Goal: Navigation & Orientation: Find specific page/section

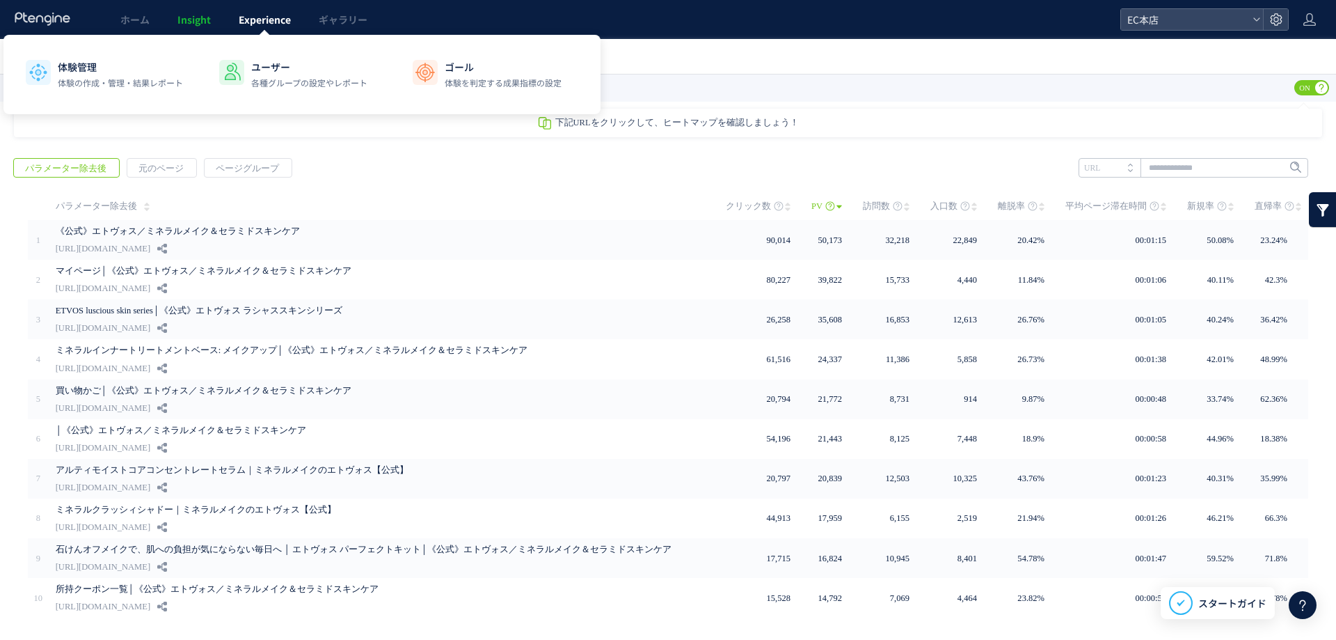
click at [242, 18] on span "Experience" at bounding box center [265, 20] width 52 height 14
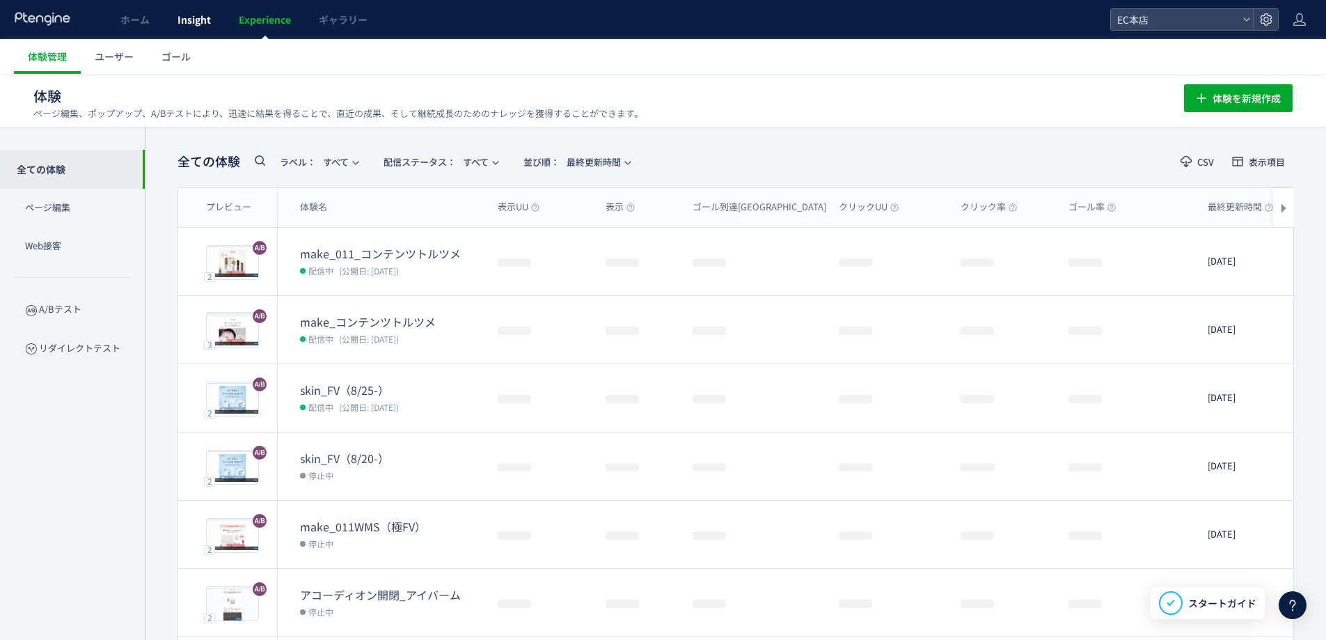
click at [183, 18] on span "Insight" at bounding box center [193, 20] width 33 height 14
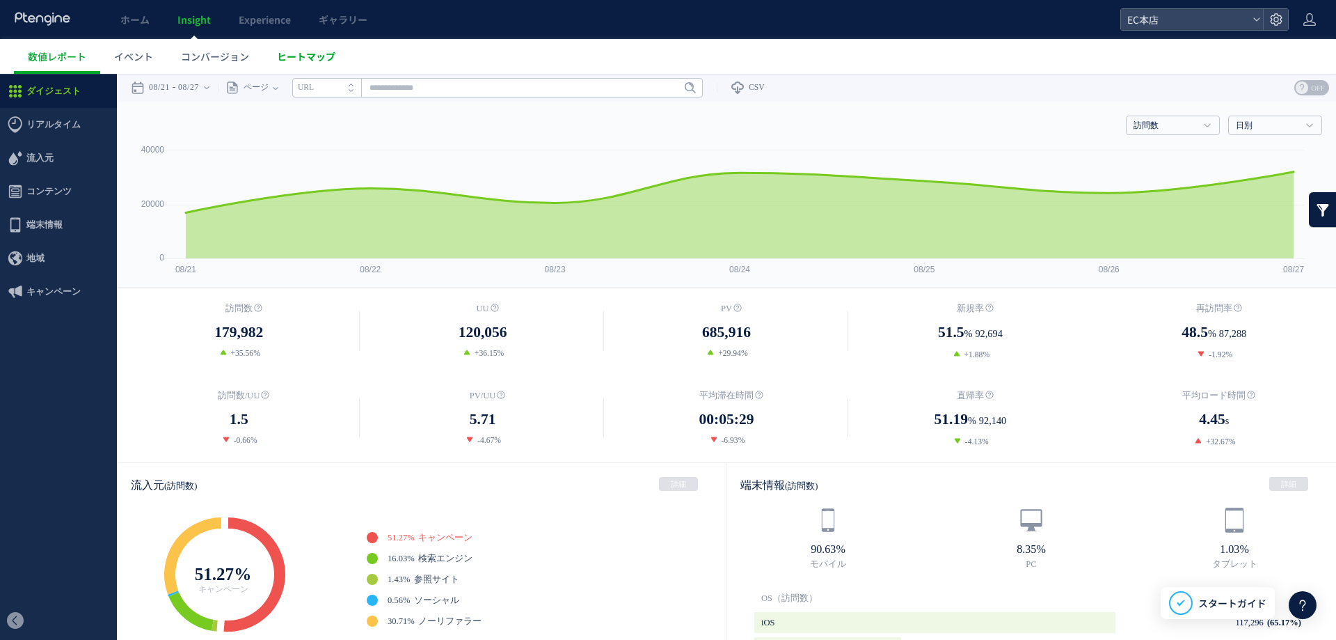
click at [285, 47] on link "ヒートマップ" at bounding box center [306, 56] width 86 height 35
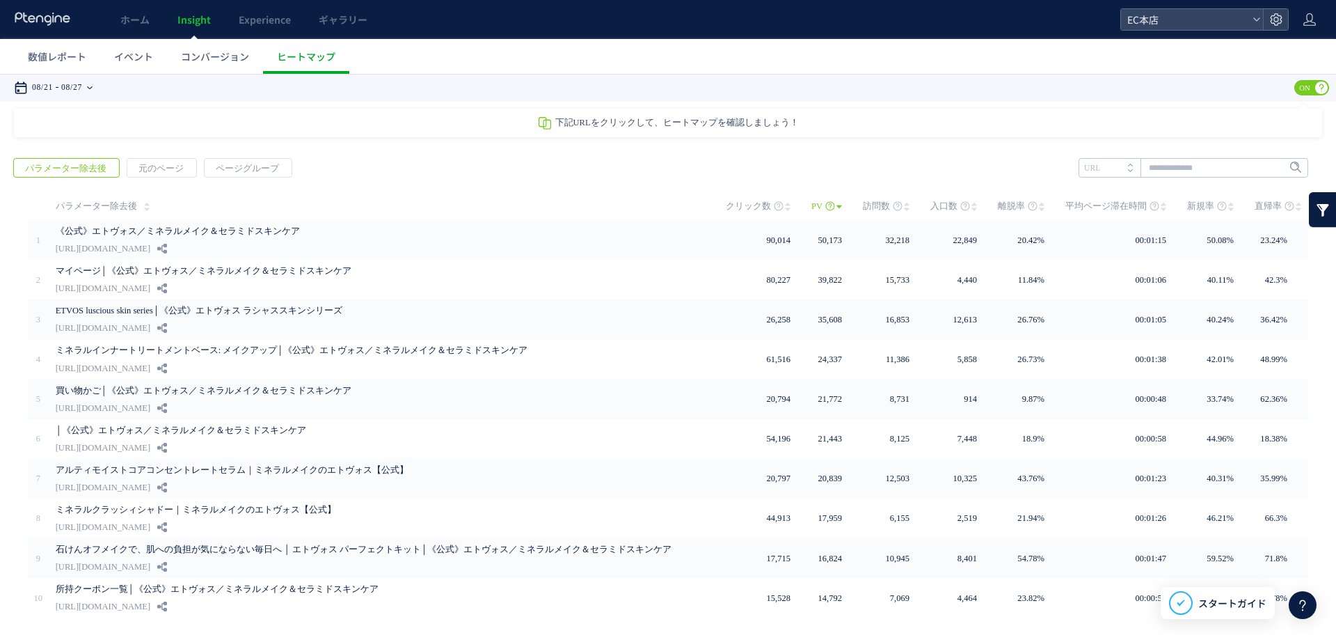
click at [82, 80] on time "08/27" at bounding box center [71, 88] width 21 height 28
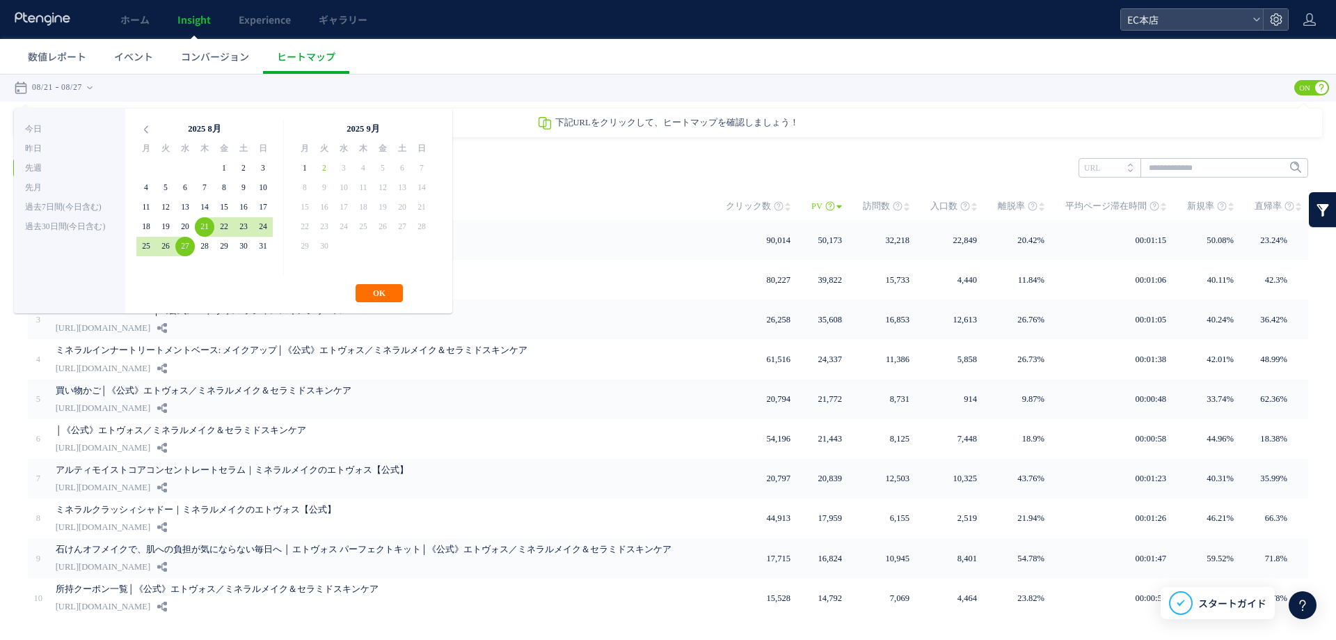
click at [263, 85] on div "**********" at bounding box center [668, 88] width 1336 height 28
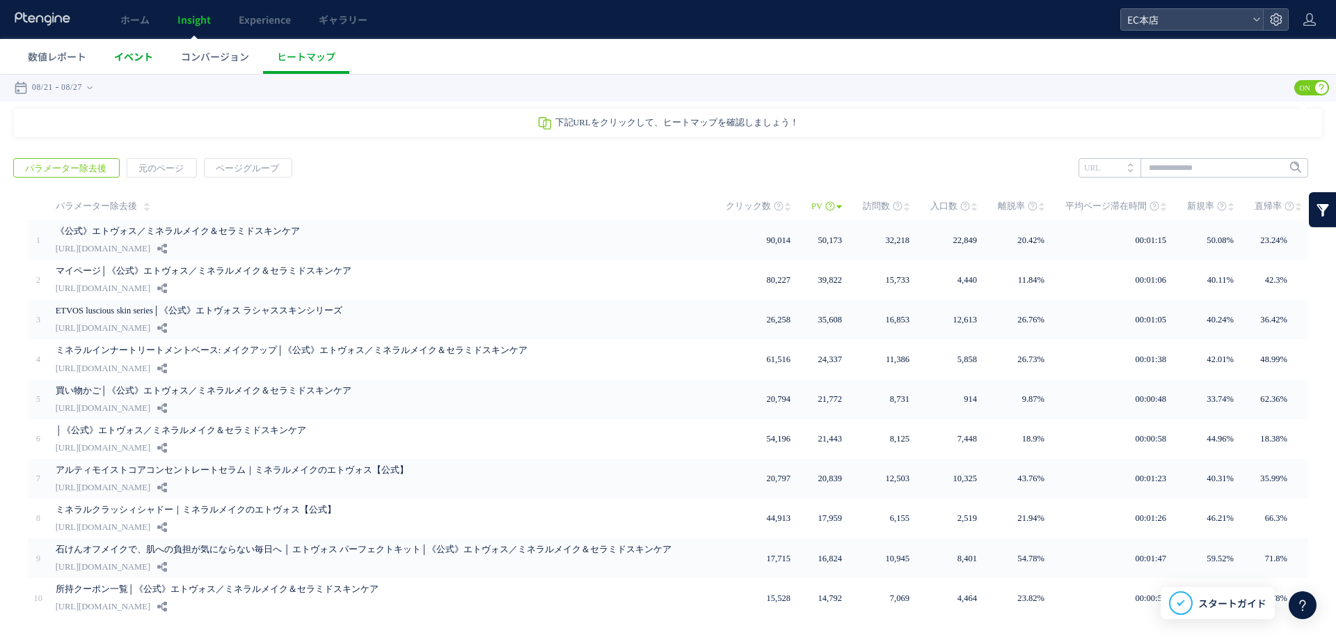
click at [145, 48] on link "イベント" at bounding box center [133, 56] width 67 height 35
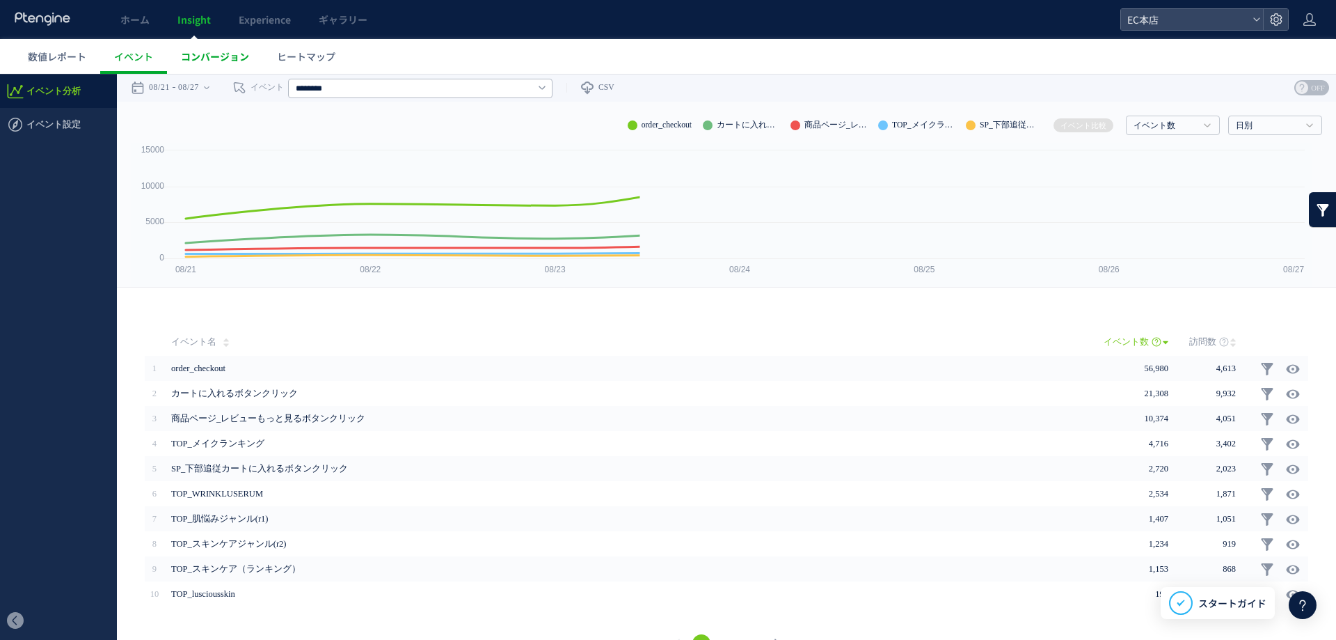
click at [209, 54] on span "コンバージョン" at bounding box center [215, 56] width 68 height 14
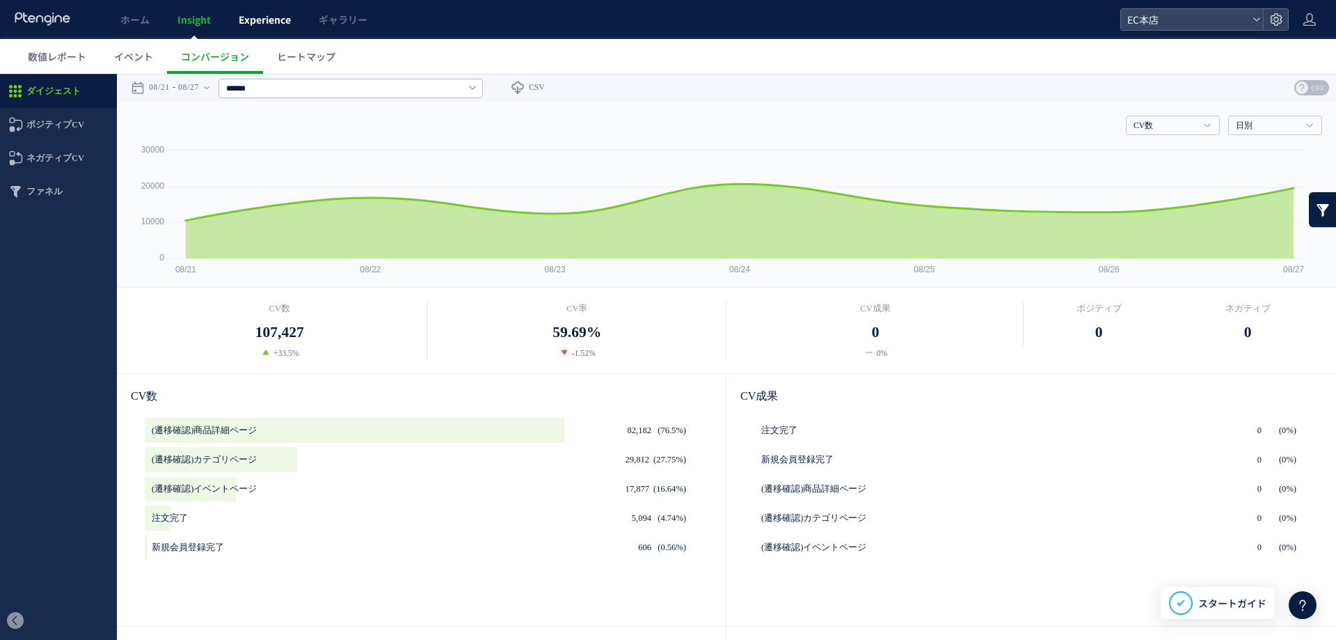
click at [269, 29] on link "Experience" at bounding box center [265, 19] width 80 height 39
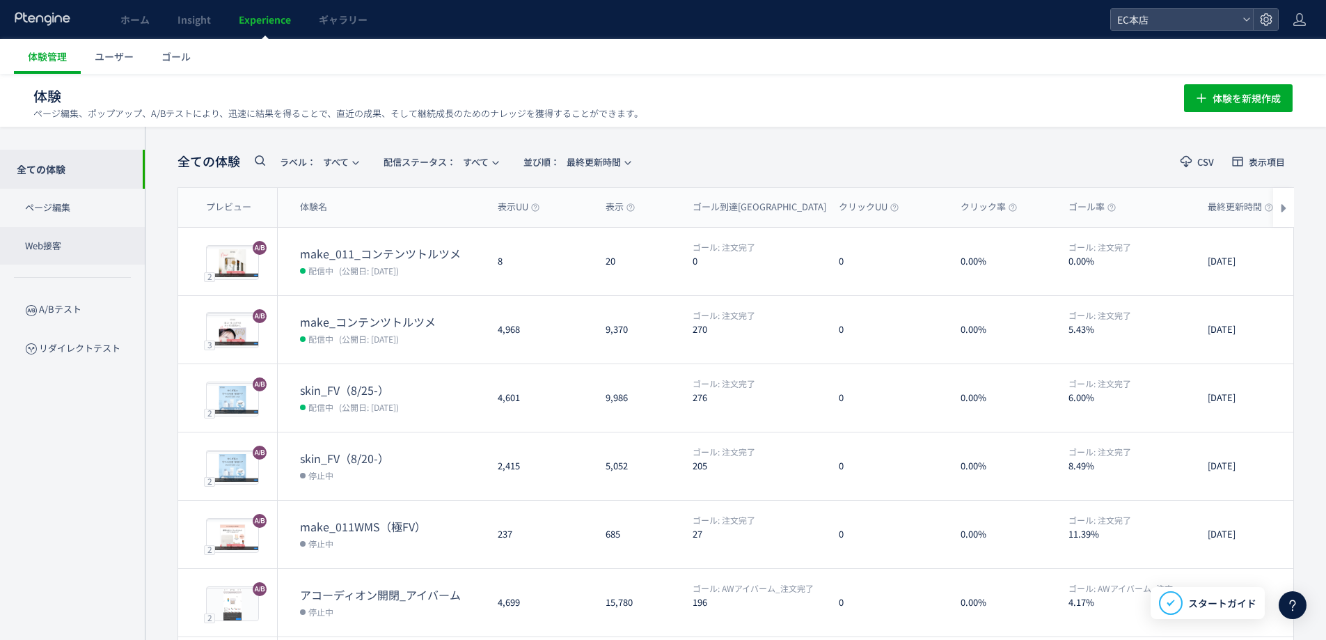
click at [74, 245] on p "Web接客" at bounding box center [72, 246] width 145 height 38
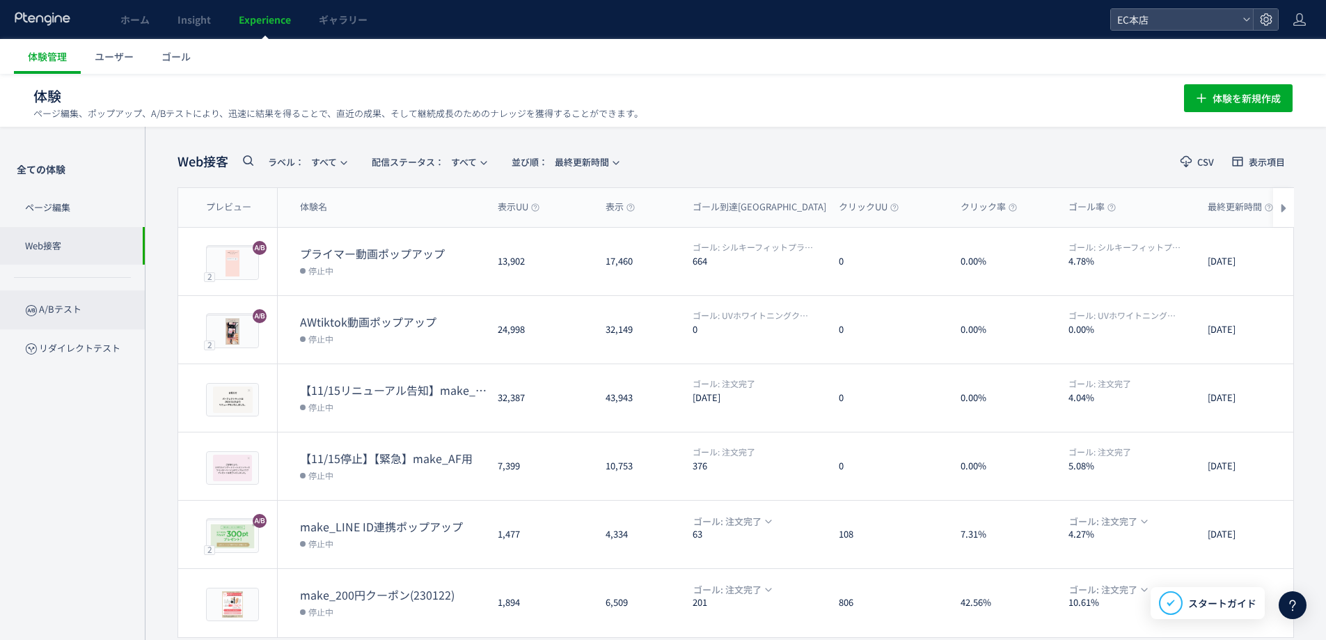
click at [72, 315] on p "A/Bテスト" at bounding box center [72, 309] width 145 height 38
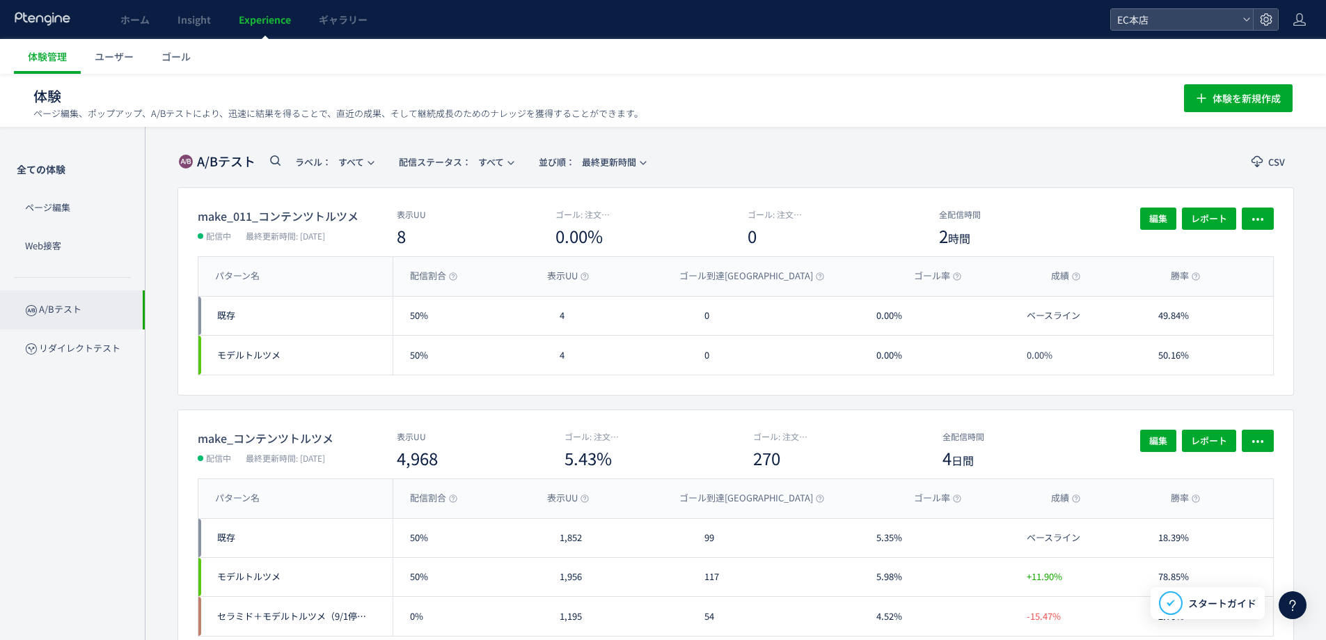
click at [92, 372] on div "全ての体験 ページ編集 Web接客 A/Bテスト リダイレクトテスト" at bounding box center [72, 383] width 145 height 513
click at [83, 254] on p "Web接客" at bounding box center [72, 246] width 145 height 38
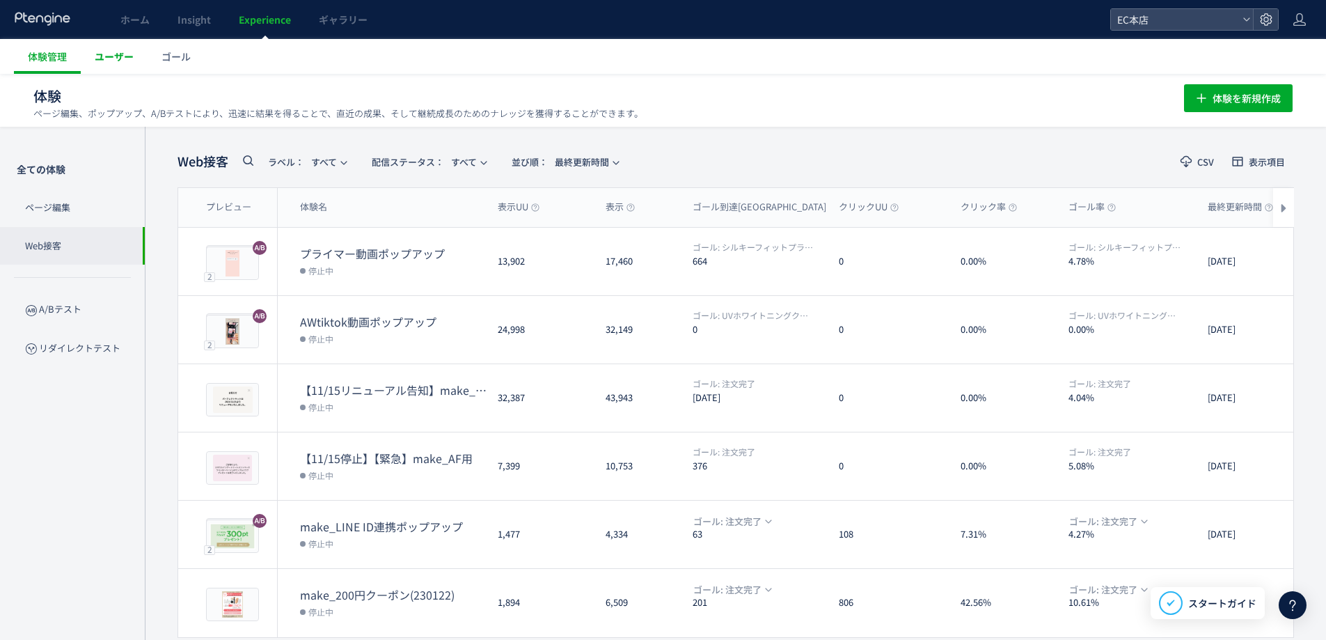
click at [129, 63] on span "ユーザー" at bounding box center [114, 56] width 39 height 14
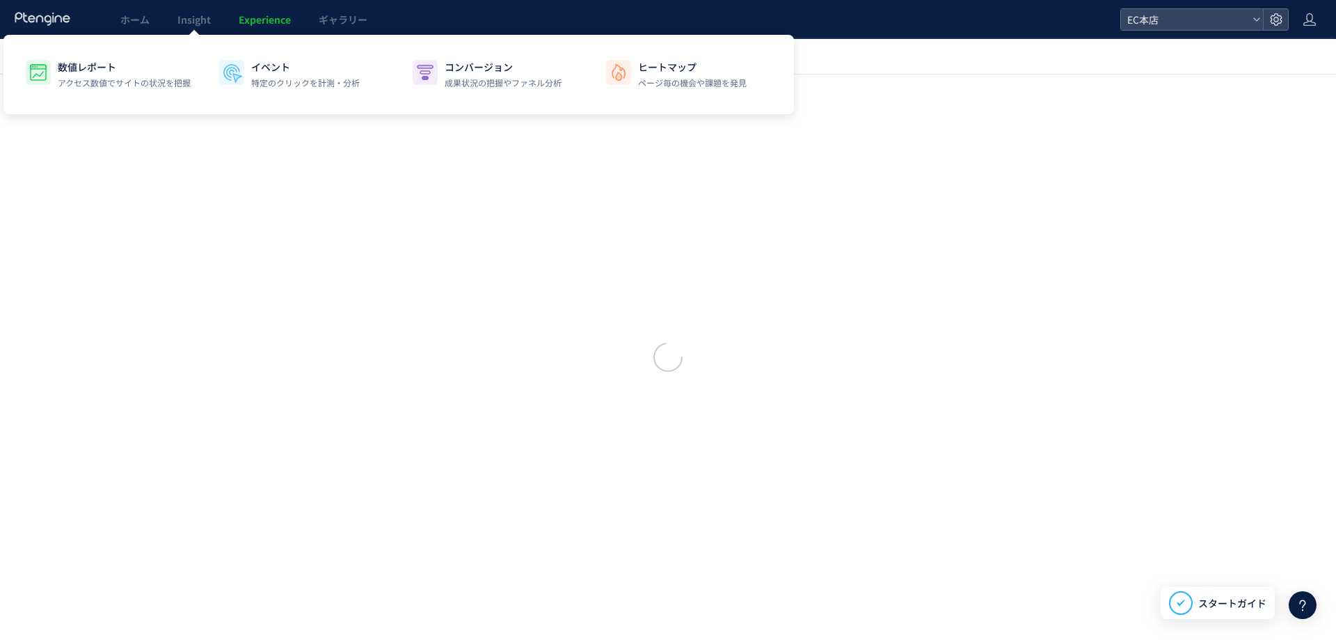
click at [252, 17] on span "Experience" at bounding box center [265, 20] width 52 height 14
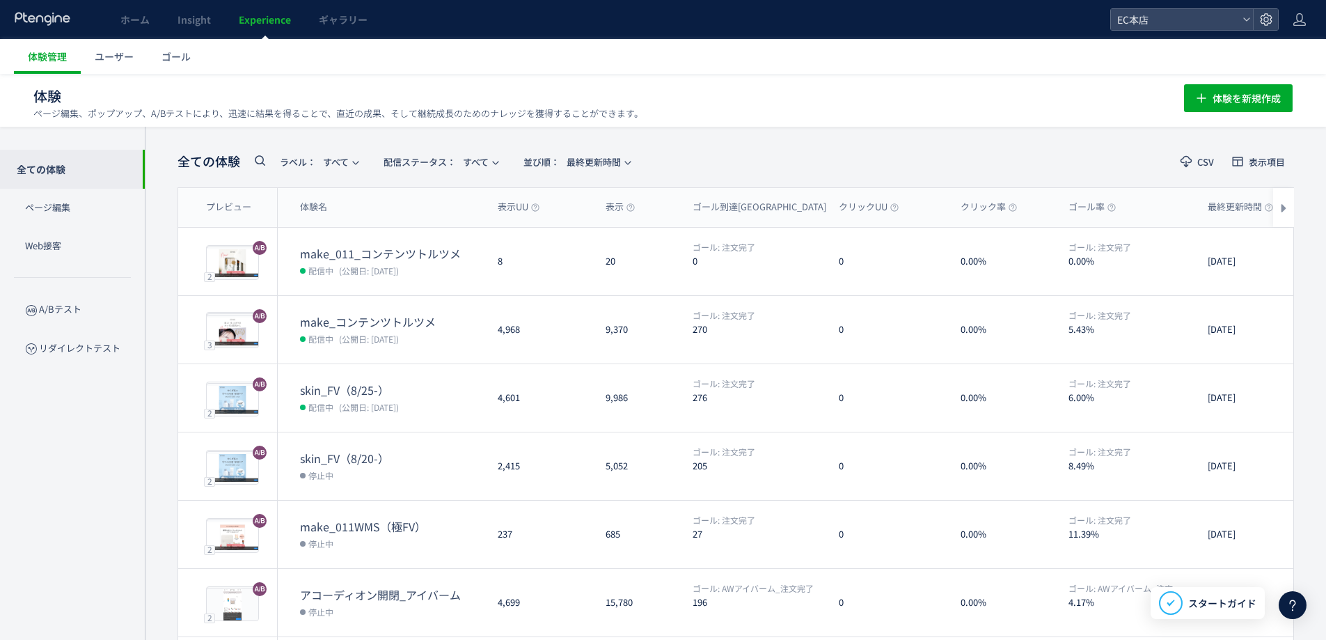
click at [127, 56] on span "ユーザー" at bounding box center [114, 56] width 39 height 14
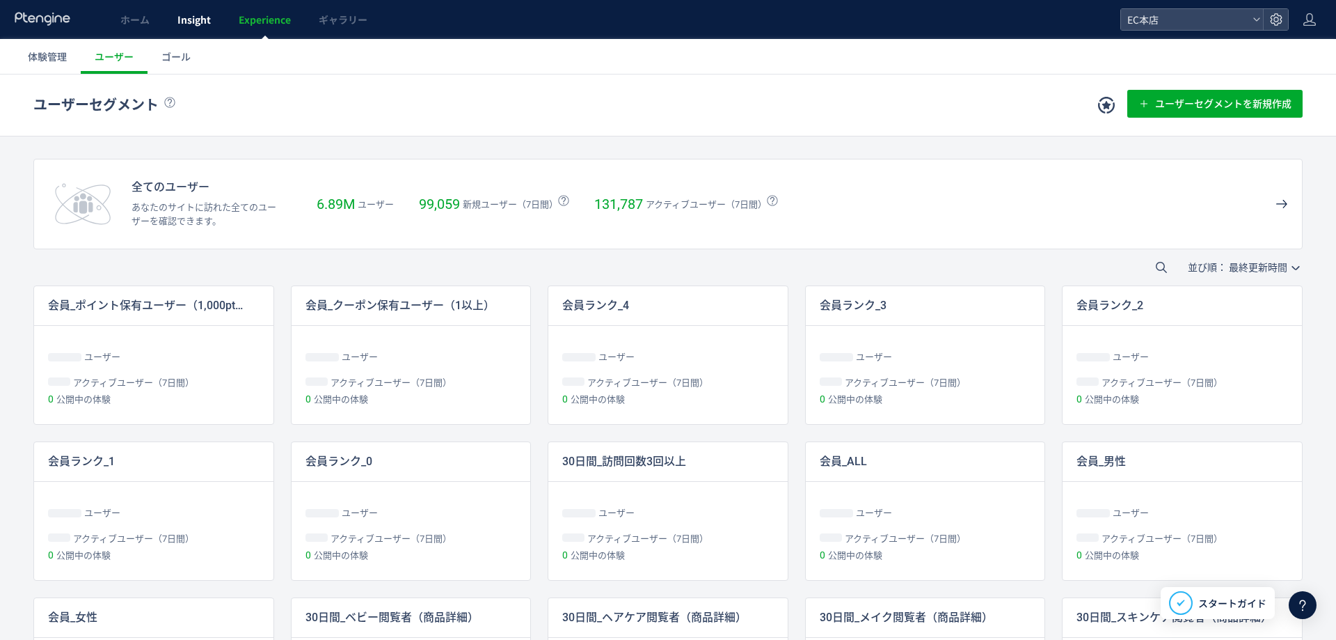
click at [209, 17] on span "Insight" at bounding box center [193, 20] width 33 height 14
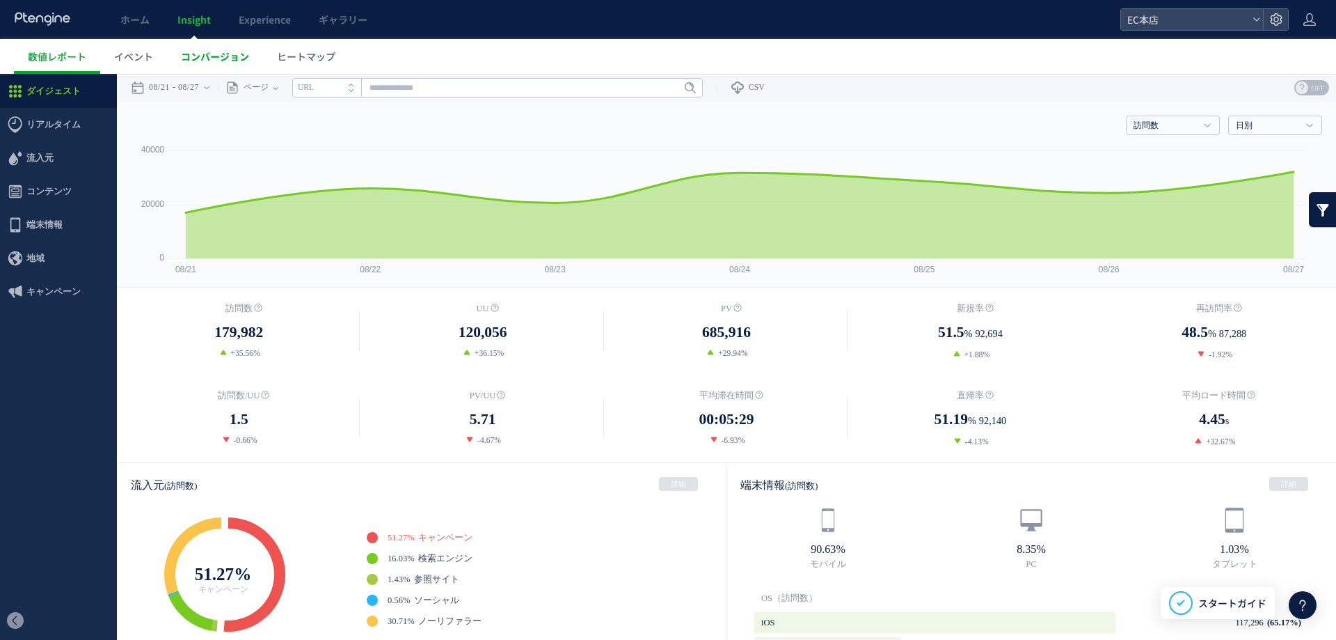
click at [199, 56] on span "コンバージョン" at bounding box center [215, 56] width 68 height 14
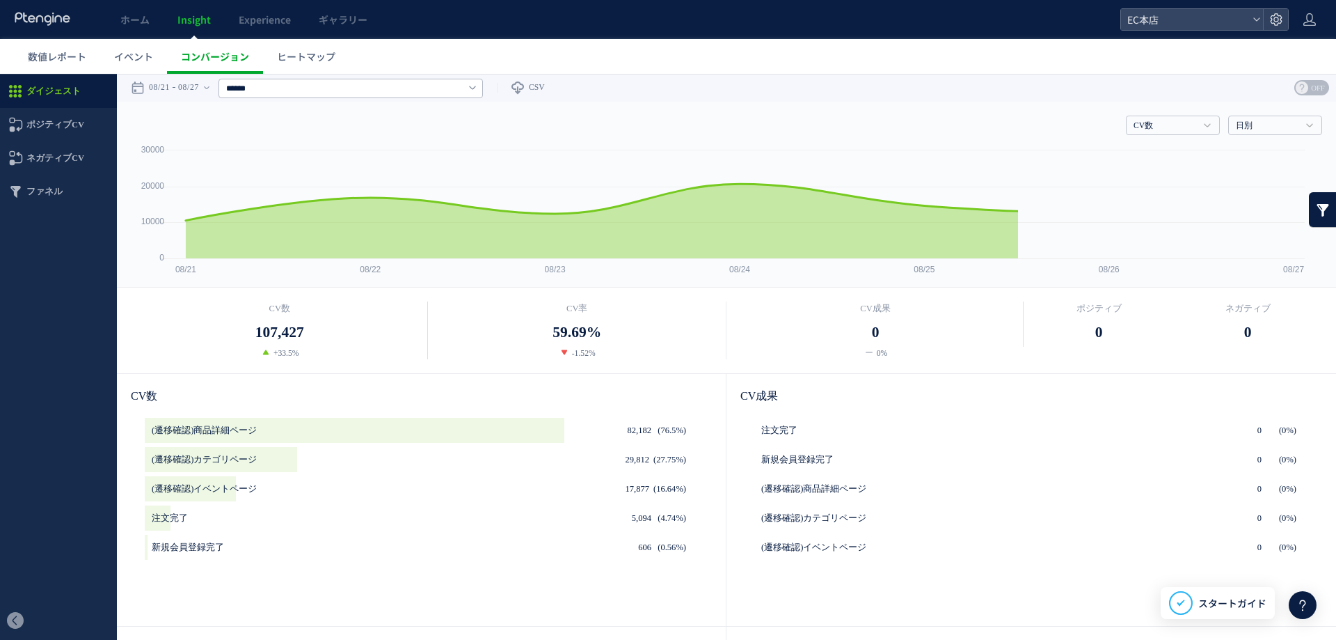
click at [139, 57] on span "イベント" at bounding box center [133, 56] width 39 height 14
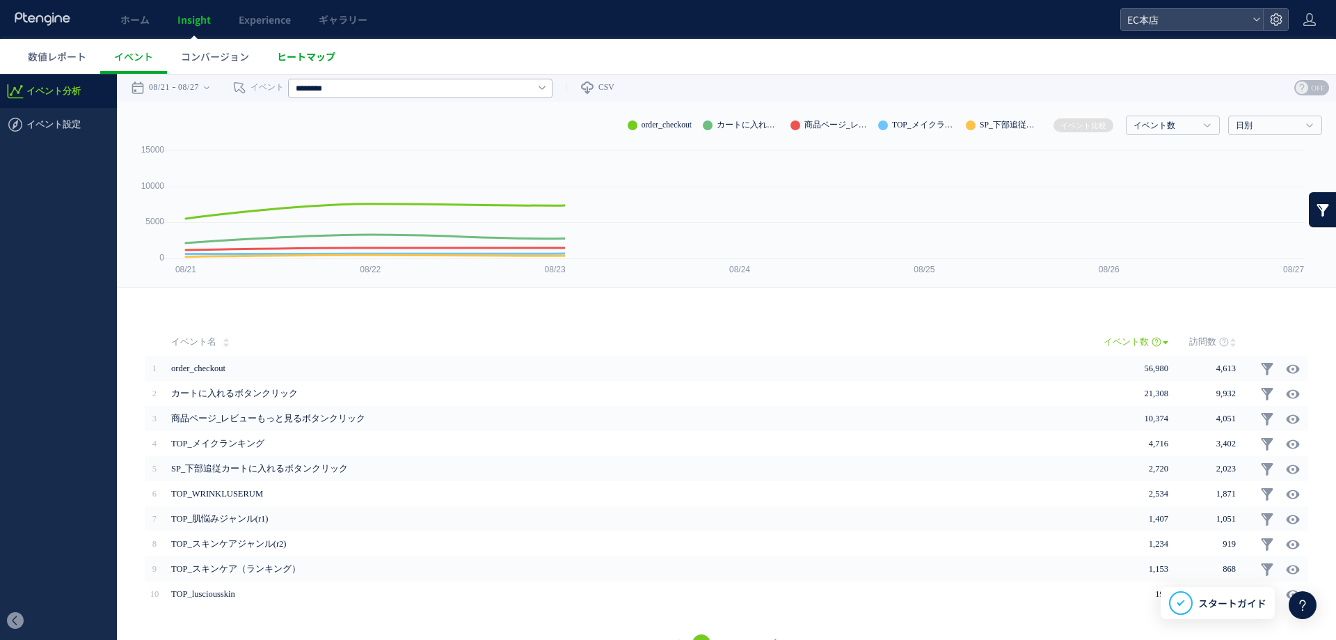
click at [295, 61] on span "ヒートマップ" at bounding box center [306, 56] width 58 height 14
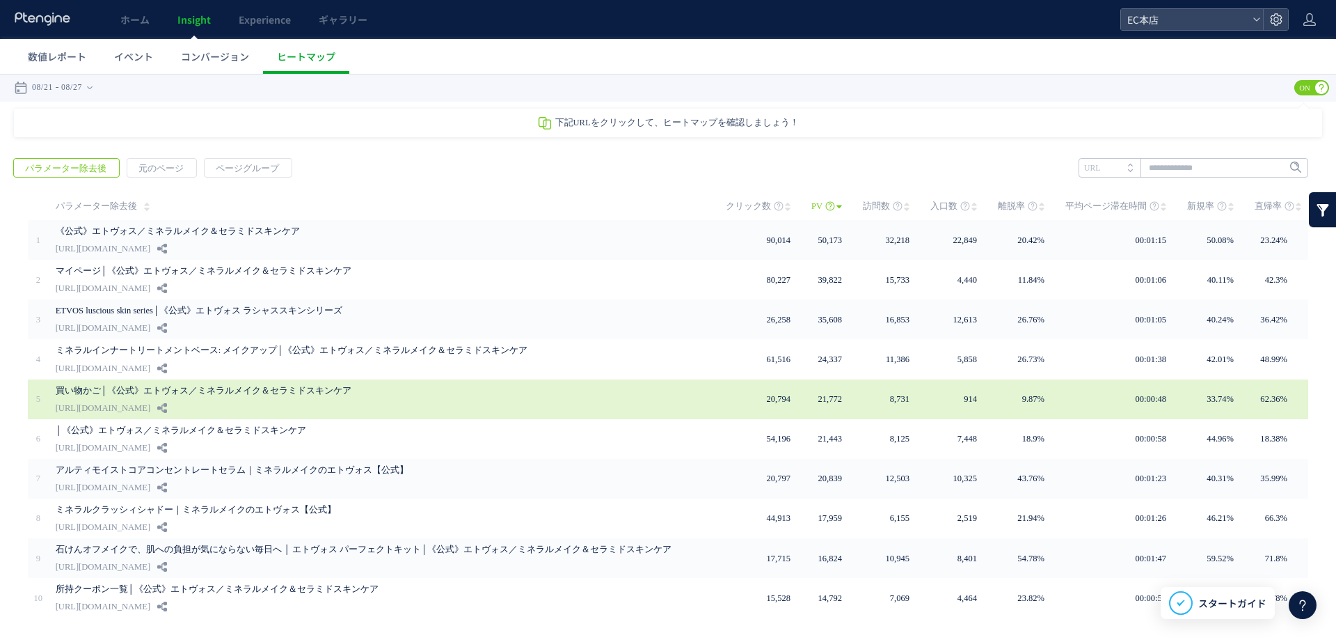
scroll to position [37, 0]
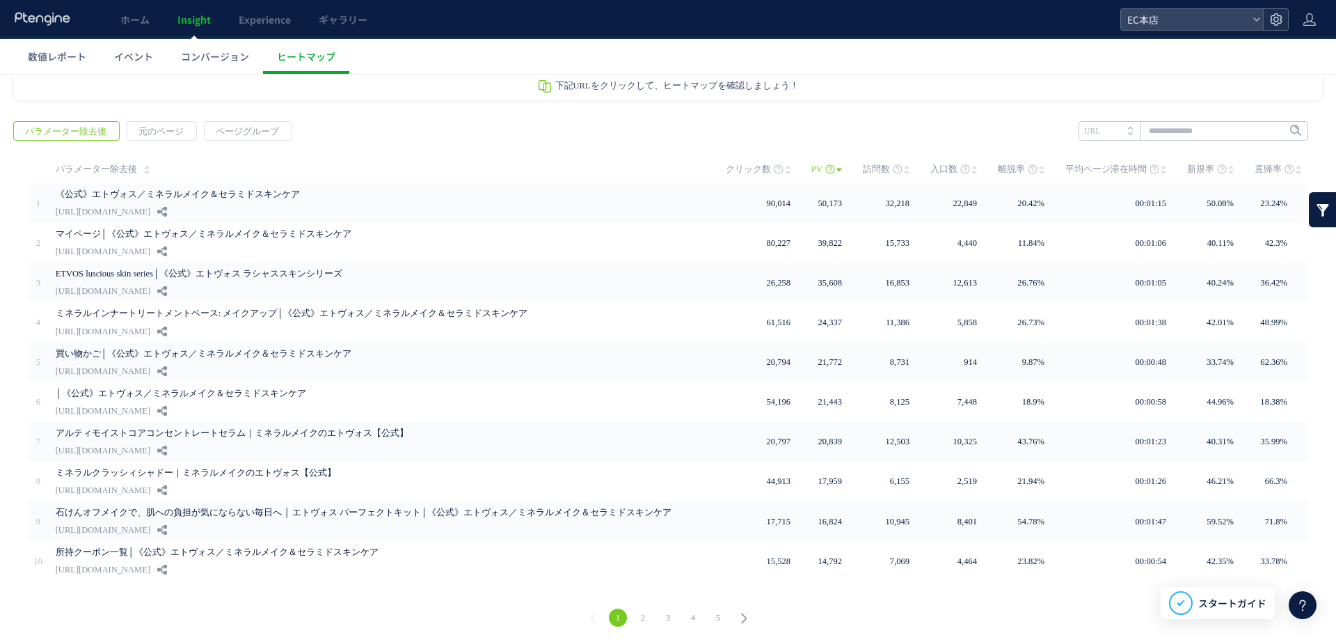
click at [1281, 23] on use at bounding box center [1276, 19] width 12 height 12
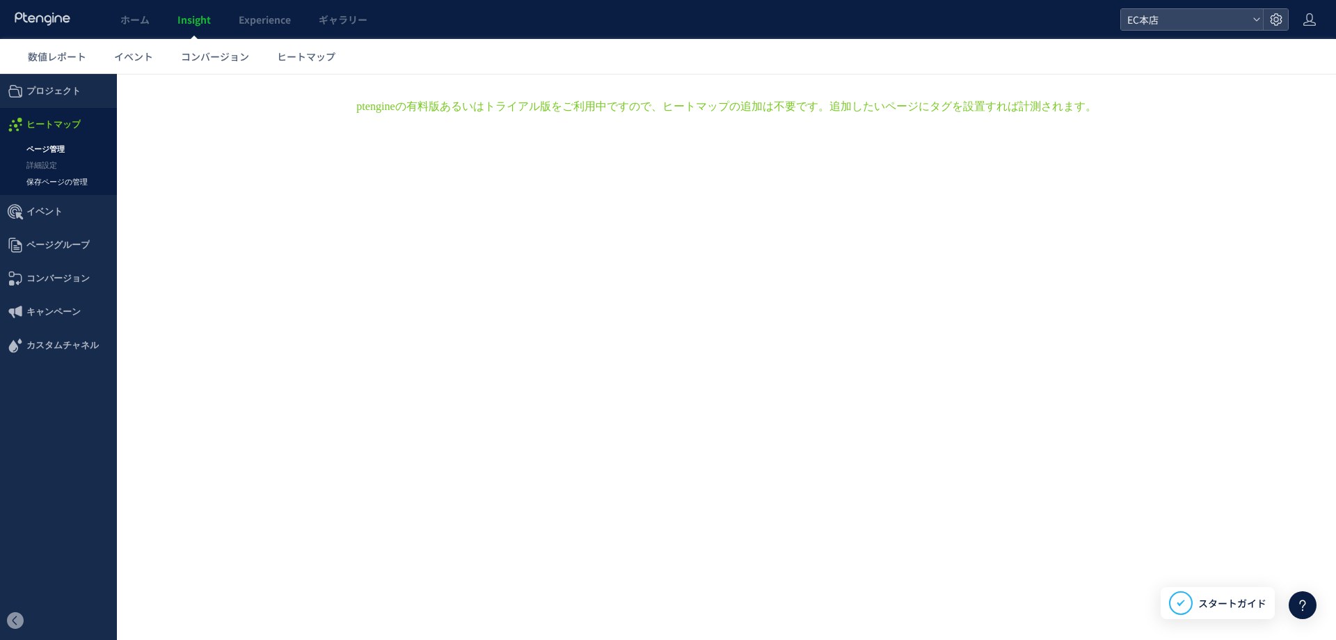
click at [61, 180] on link "保存ページの管理" at bounding box center [58, 182] width 117 height 16
